Goal: Book appointment/travel/reservation

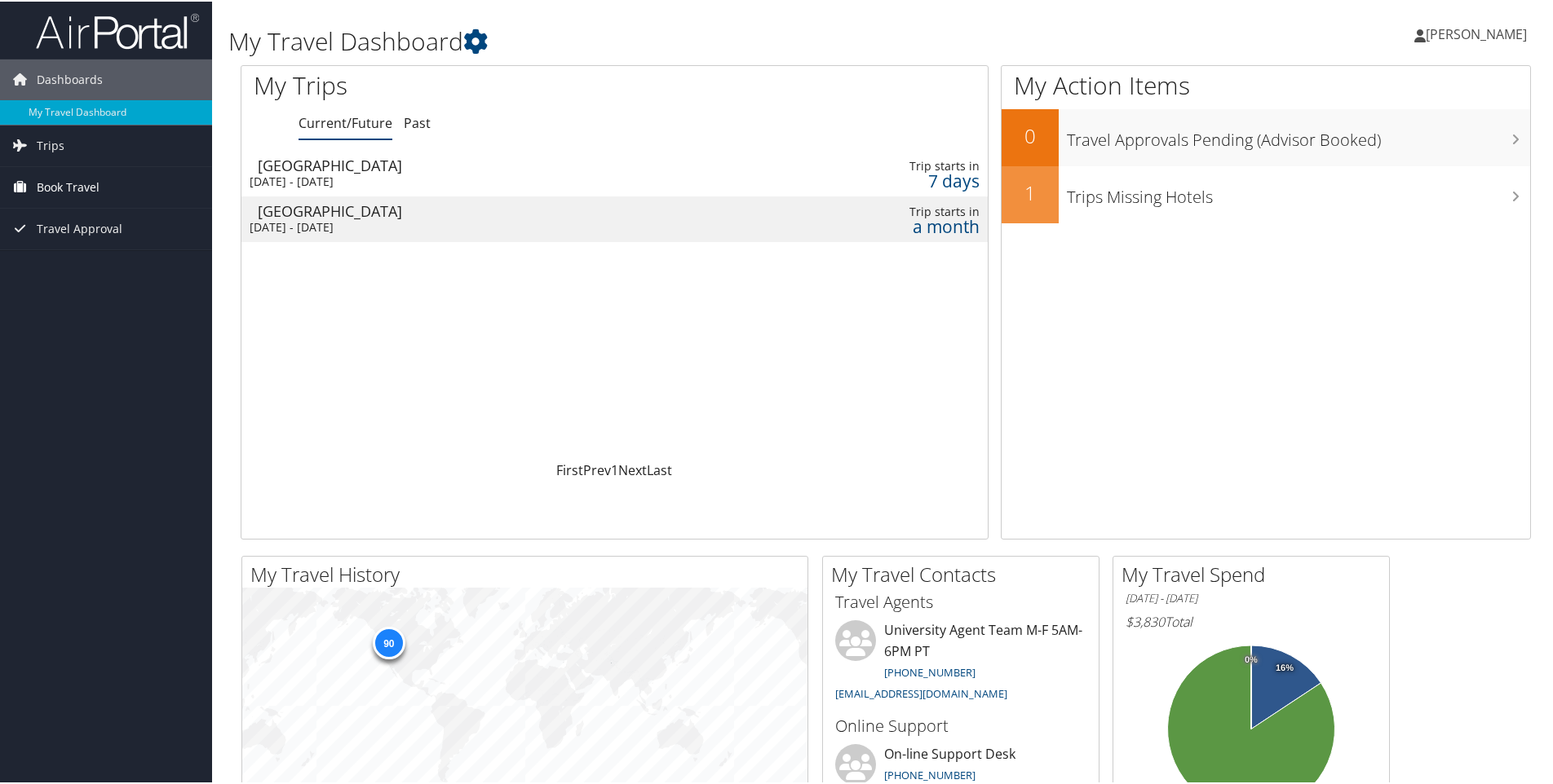
click at [52, 178] on span "Book Travel" at bounding box center [68, 186] width 63 height 41
click at [111, 271] on link "Book/Manage Online Trips" at bounding box center [106, 267] width 212 height 24
